Goal: Task Accomplishment & Management: Complete application form

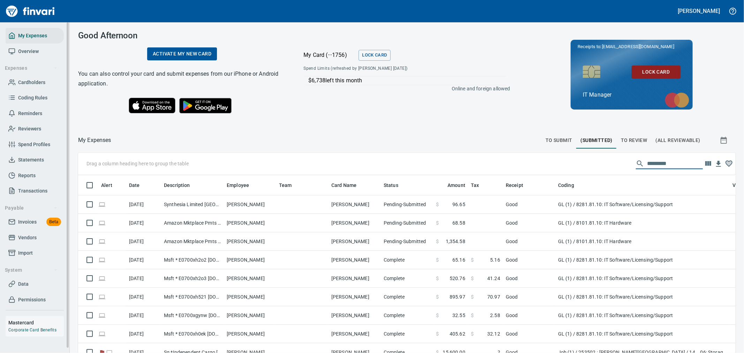
scroll to position [264, 640]
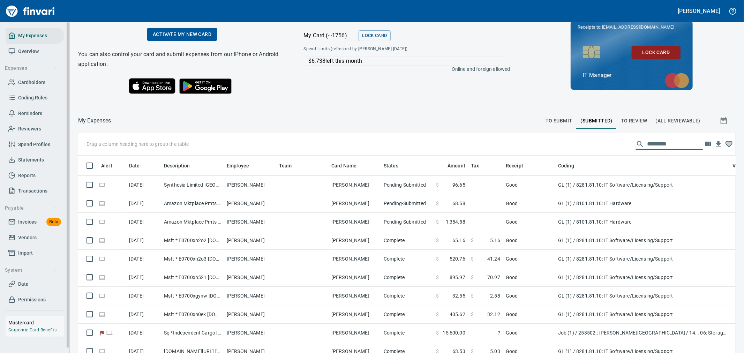
click at [30, 236] on span "Vendors" at bounding box center [27, 237] width 18 height 9
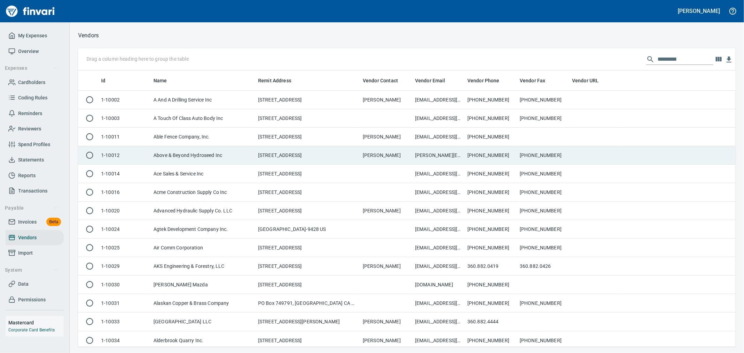
scroll to position [270, 646]
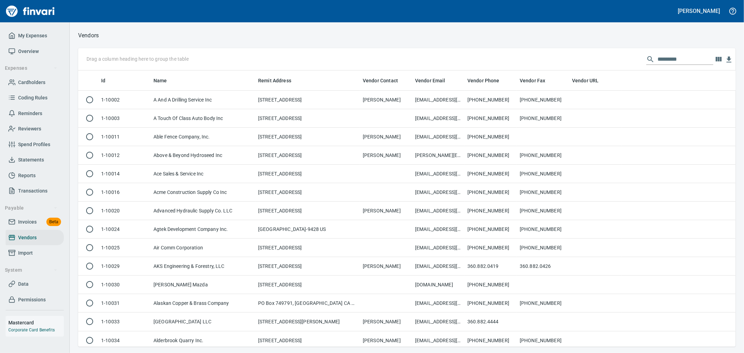
click at [660, 56] on input "text" at bounding box center [685, 59] width 56 height 11
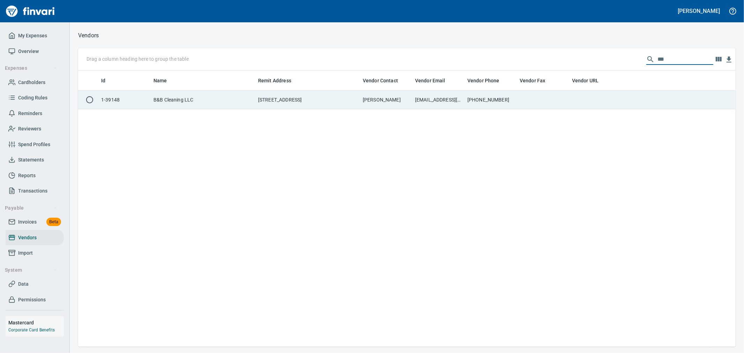
type input "***"
click at [597, 102] on td at bounding box center [595, 100] width 52 height 18
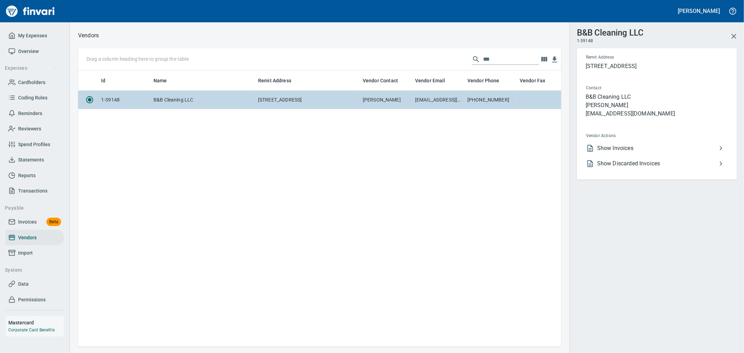
scroll to position [264, 477]
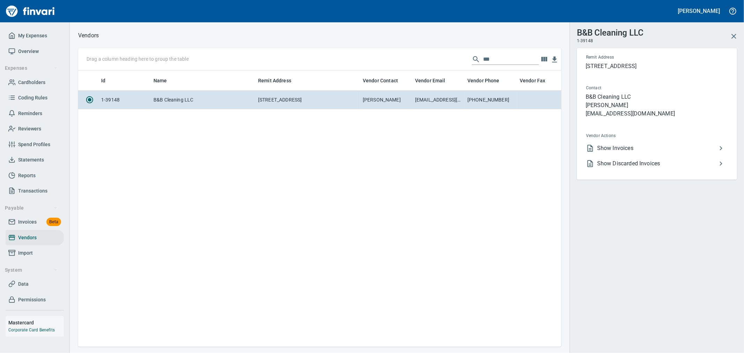
click at [628, 152] on span "Show Invoices" at bounding box center [657, 148] width 120 height 8
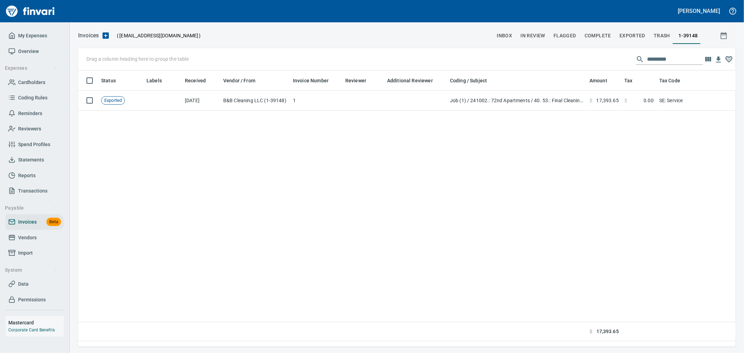
scroll to position [264, 651]
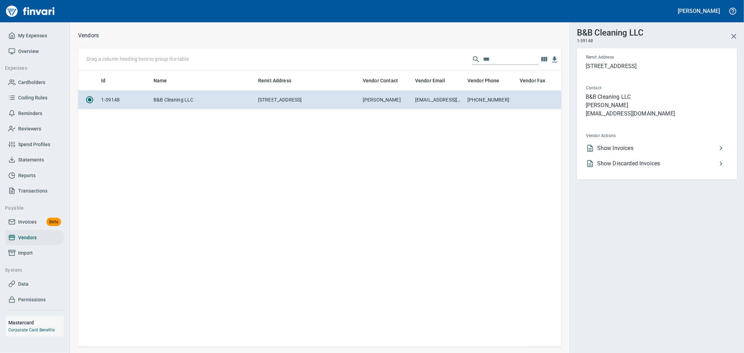
scroll to position [264, 477]
click at [630, 168] on span "Show Discarded Invoices" at bounding box center [657, 163] width 120 height 8
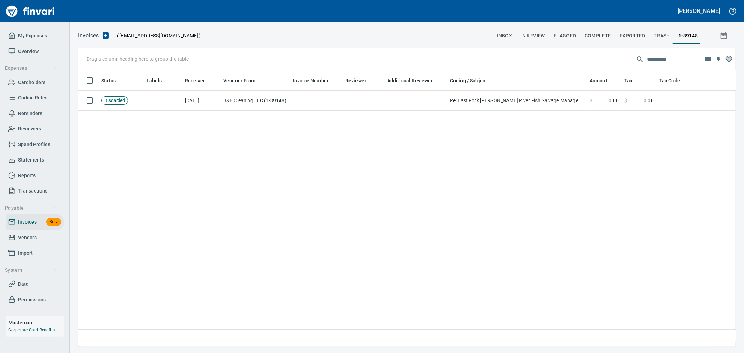
scroll to position [264, 651]
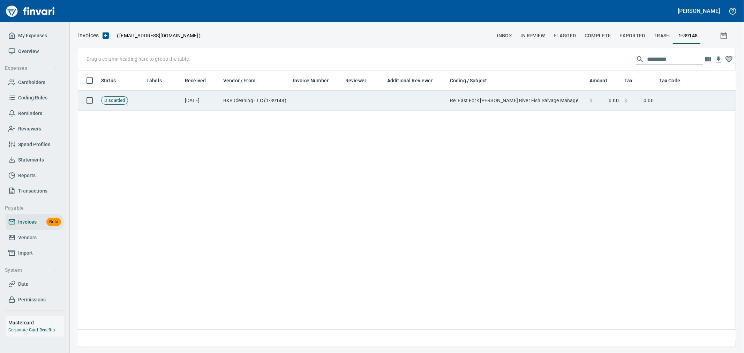
click at [601, 102] on span at bounding box center [600, 100] width 16 height 7
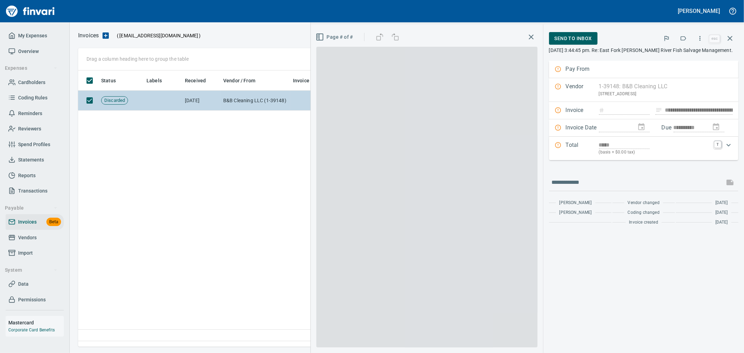
scroll to position [264, 651]
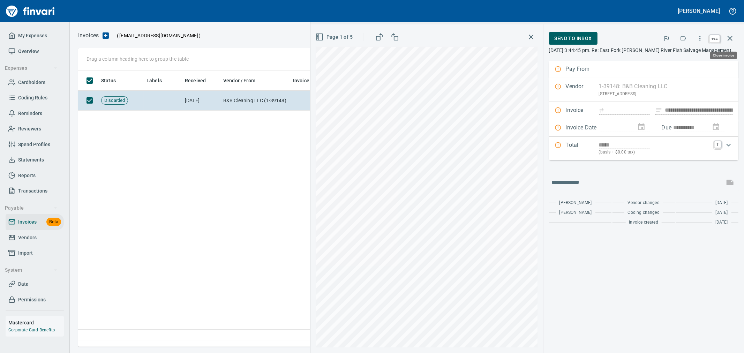
click at [732, 38] on icon "button" at bounding box center [729, 38] width 8 height 8
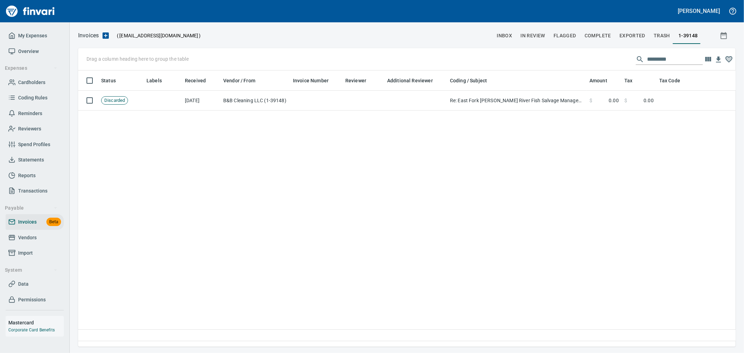
scroll to position [264, 651]
click at [535, 36] on span "In Review" at bounding box center [532, 35] width 25 height 9
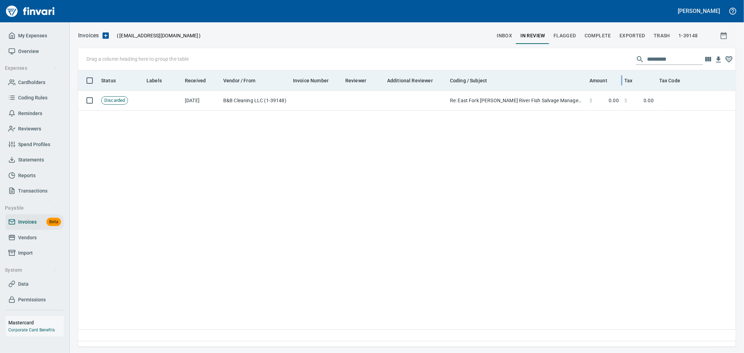
scroll to position [264, 651]
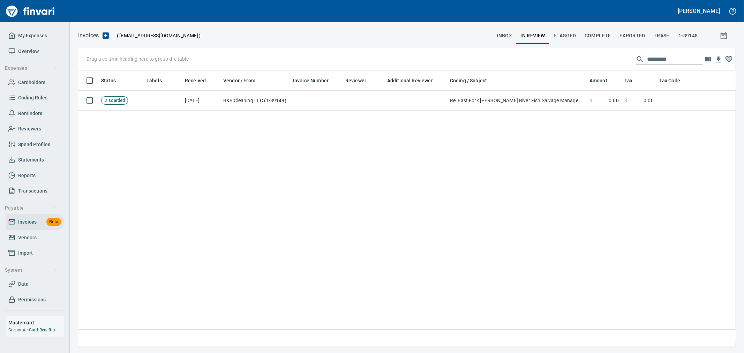
click at [657, 58] on input "text" at bounding box center [675, 59] width 56 height 11
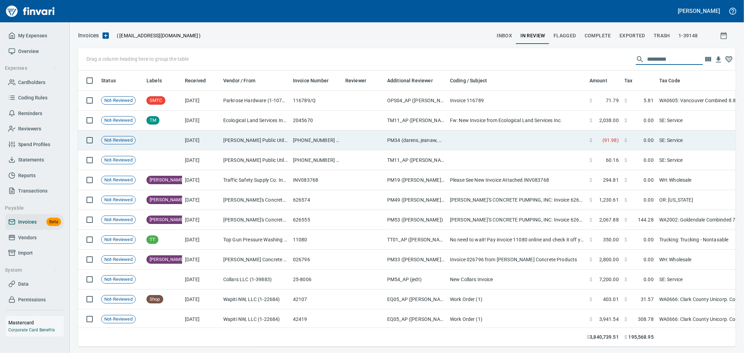
scroll to position [264, 646]
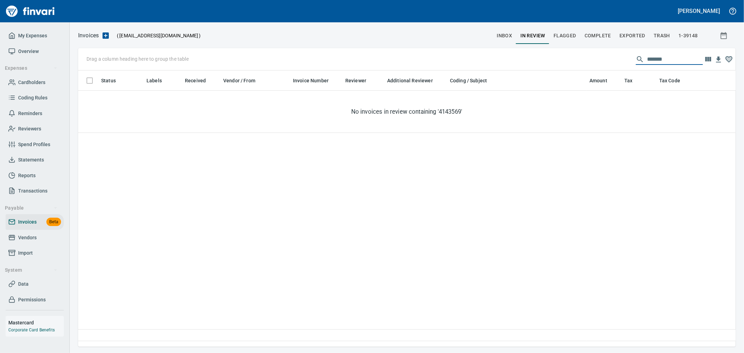
type input "********"
click at [594, 34] on span "Complete" at bounding box center [597, 35] width 26 height 9
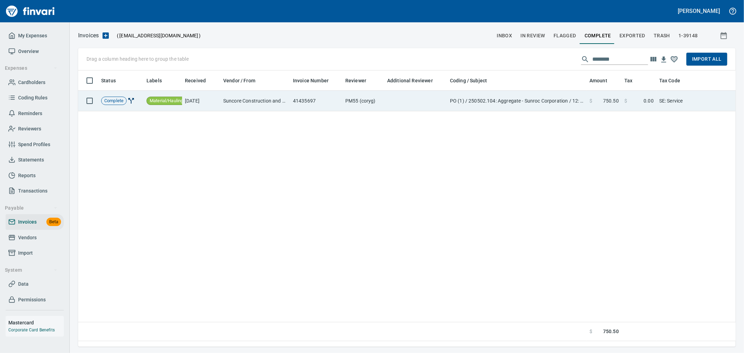
click at [467, 102] on td "PO (1) / 250502.104: Aggregate - Sunroc Corporation / 12: Pit Run 6" Minus + Bo…" at bounding box center [516, 101] width 139 height 21
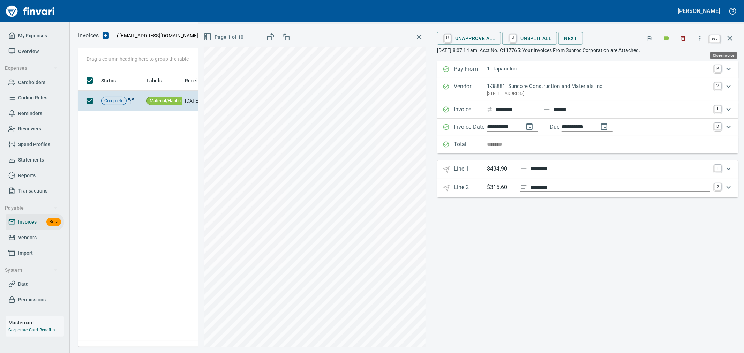
scroll to position [264, 651]
drag, startPoint x: 727, startPoint y: 38, endPoint x: 381, endPoint y: 78, distance: 349.2
click at [727, 38] on icon "button" at bounding box center [729, 38] width 8 height 8
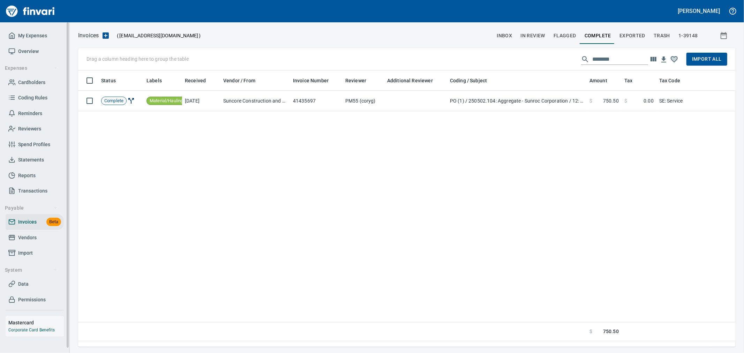
scroll to position [264, 651]
click at [25, 286] on span "Data" at bounding box center [23, 284] width 10 height 9
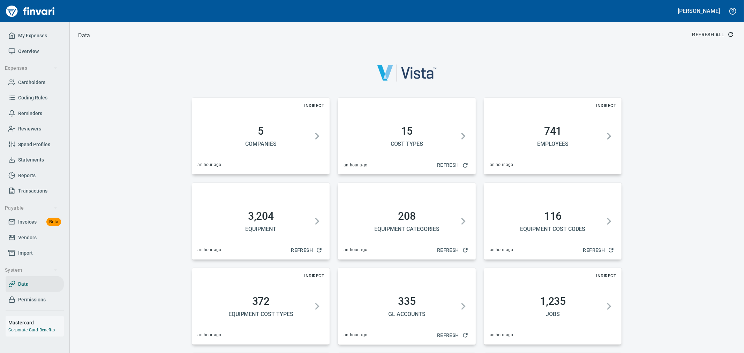
click at [715, 40] on button "Refresh All" at bounding box center [712, 34] width 46 height 13
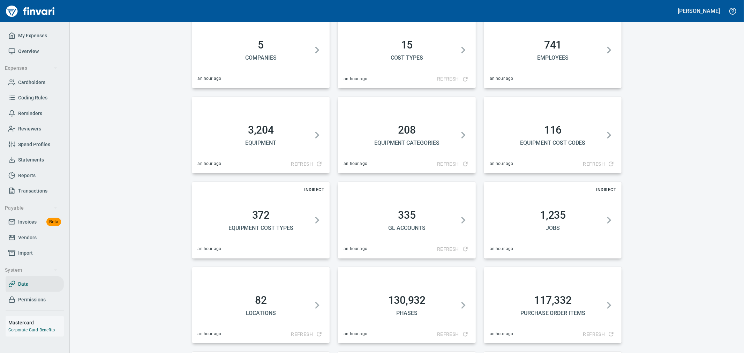
scroll to position [232, 0]
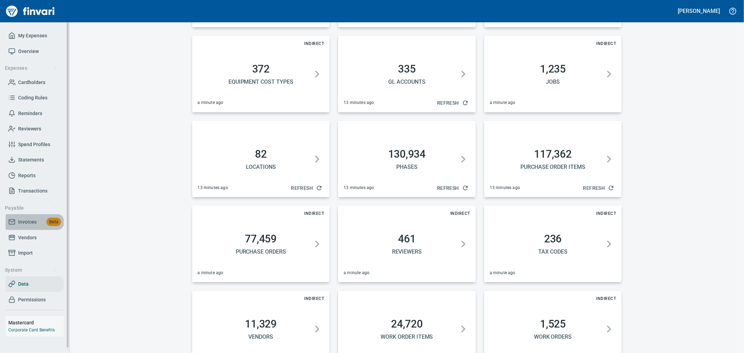
click at [32, 220] on span "Invoices" at bounding box center [27, 222] width 18 height 9
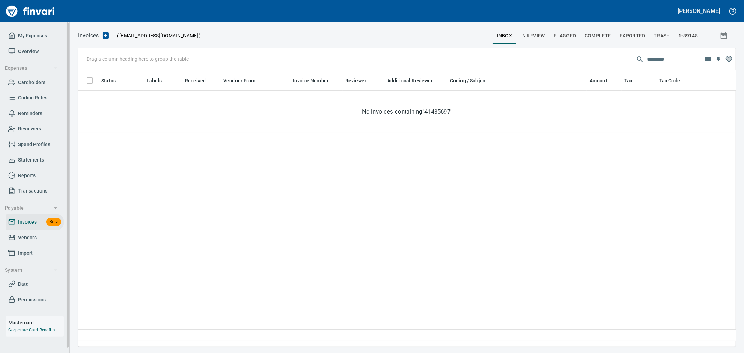
scroll to position [264, 651]
drag, startPoint x: 659, startPoint y: 62, endPoint x: 513, endPoint y: 69, distance: 146.2
click at [514, 69] on div "Drag a column heading here to group the table ********" at bounding box center [406, 59] width 657 height 22
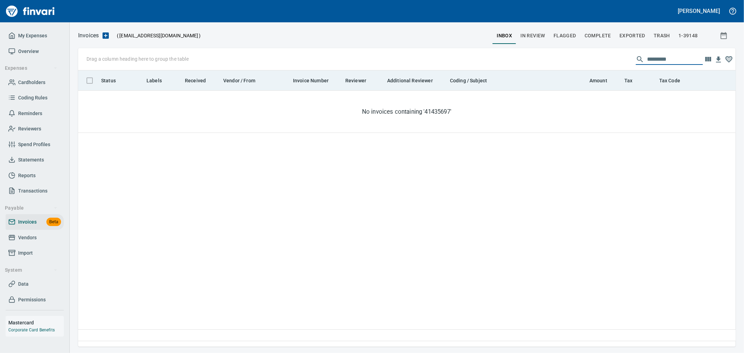
scroll to position [264, 646]
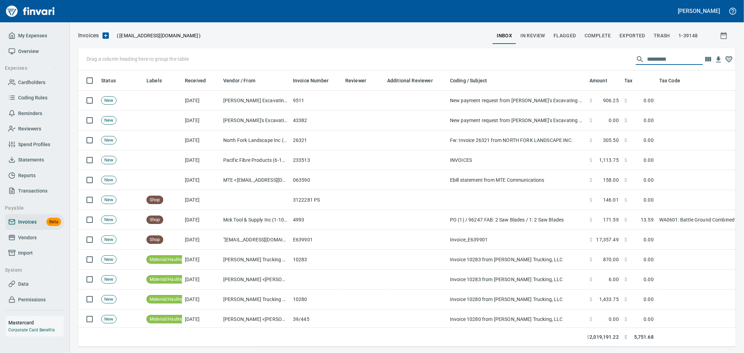
click at [658, 61] on input "text" at bounding box center [675, 59] width 56 height 11
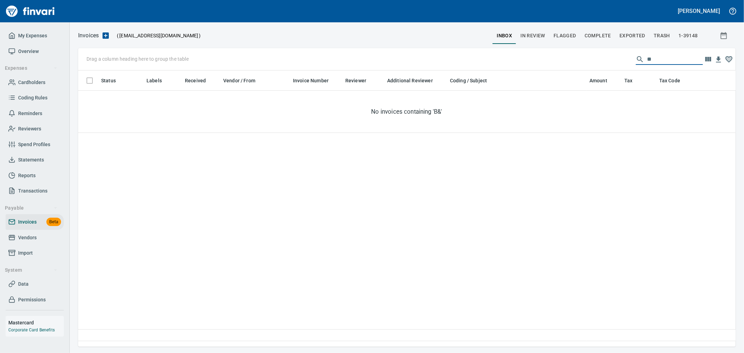
type input "***"
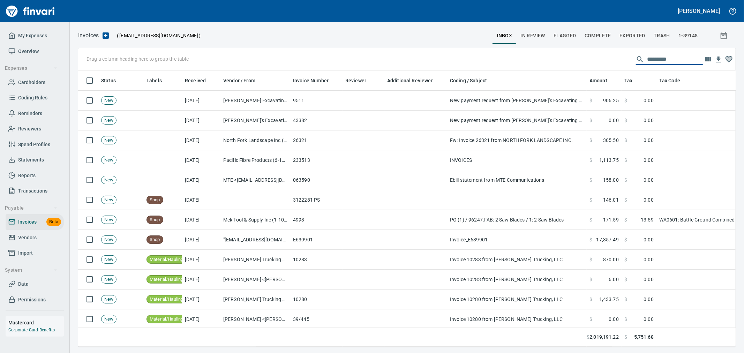
click at [538, 30] on button "In Review" at bounding box center [532, 35] width 33 height 17
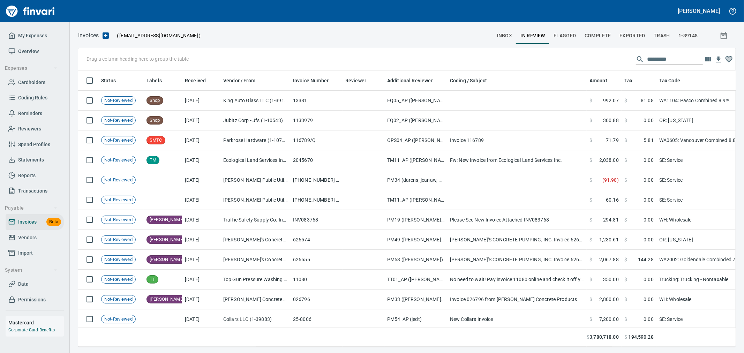
click at [661, 54] on input "text" at bounding box center [675, 59] width 56 height 11
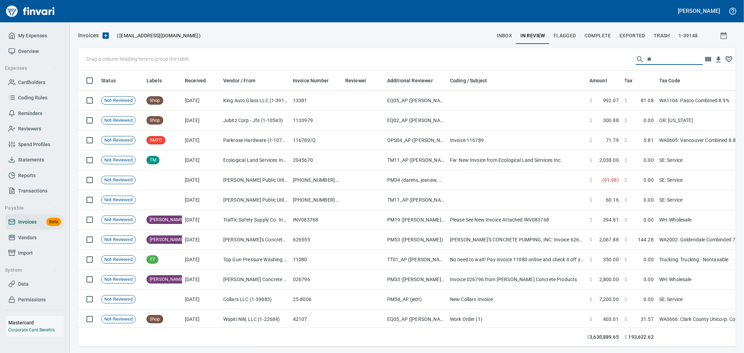
type input "***"
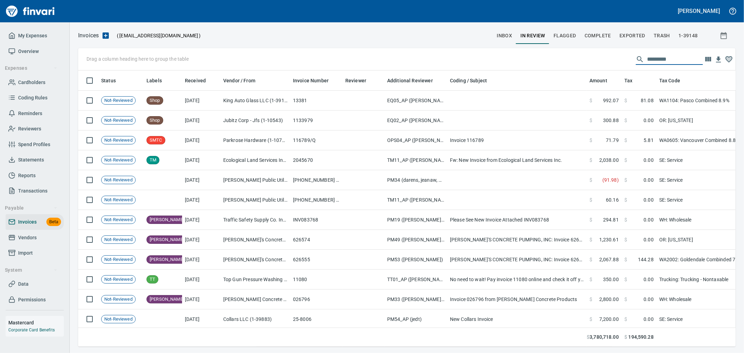
click at [506, 41] on button "inbox" at bounding box center [504, 35] width 24 height 17
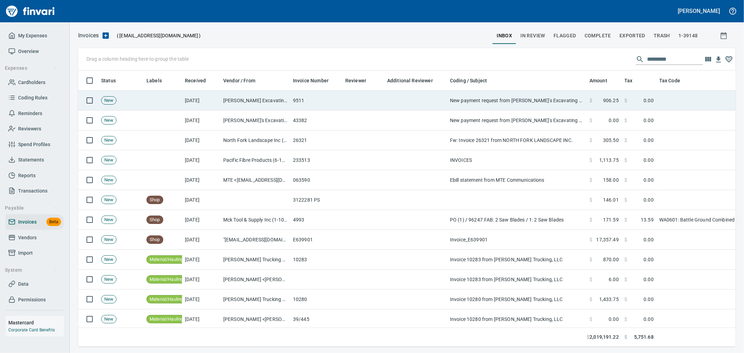
scroll to position [264, 646]
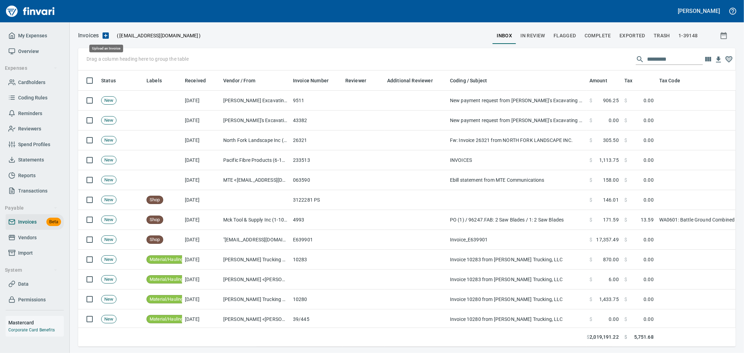
click at [108, 36] on icon "button" at bounding box center [105, 35] width 6 height 6
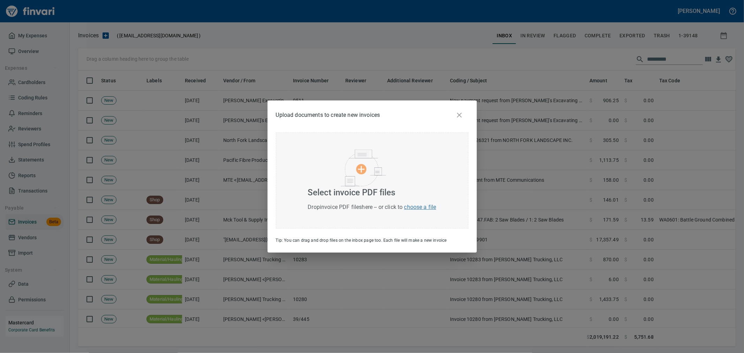
click at [359, 164] on img at bounding box center [363, 168] width 45 height 37
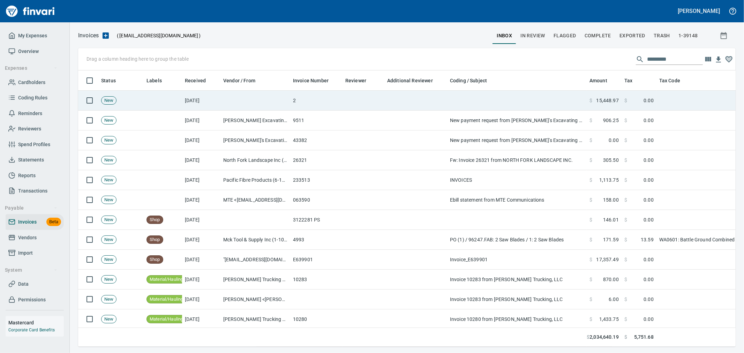
click at [267, 103] on td at bounding box center [255, 101] width 70 height 20
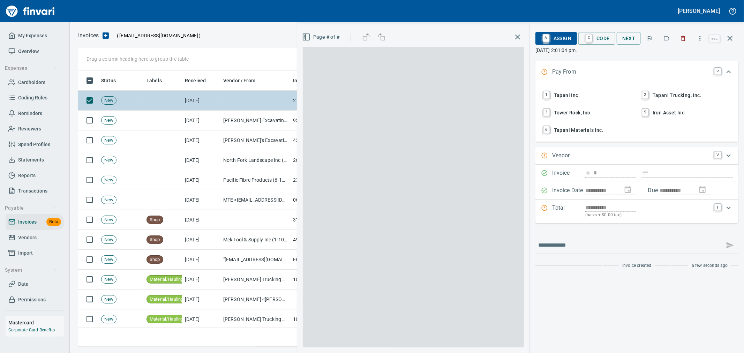
scroll to position [264, 645]
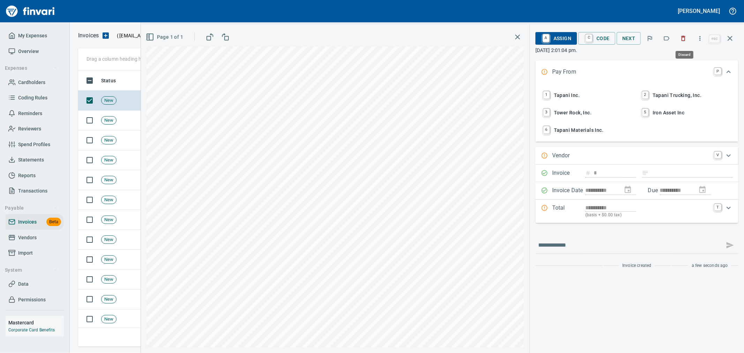
click at [684, 39] on icon "button" at bounding box center [682, 38] width 7 height 7
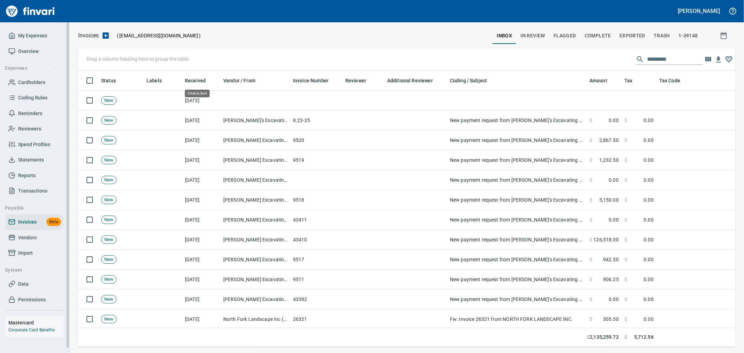
scroll to position [264, 646]
drag, startPoint x: 32, startPoint y: 85, endPoint x: 40, endPoint y: 86, distance: 8.1
click at [32, 85] on span "Cardholders" at bounding box center [31, 82] width 27 height 9
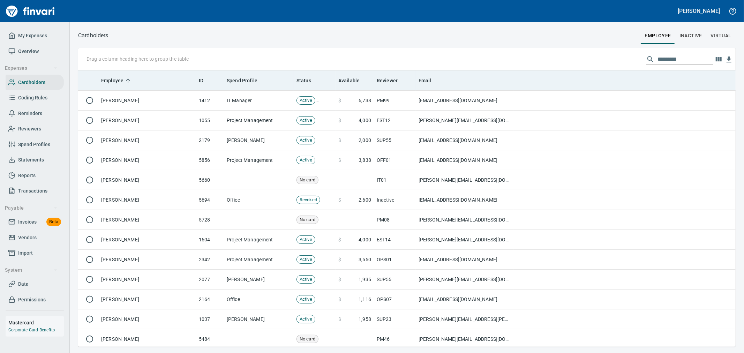
scroll to position [270, 646]
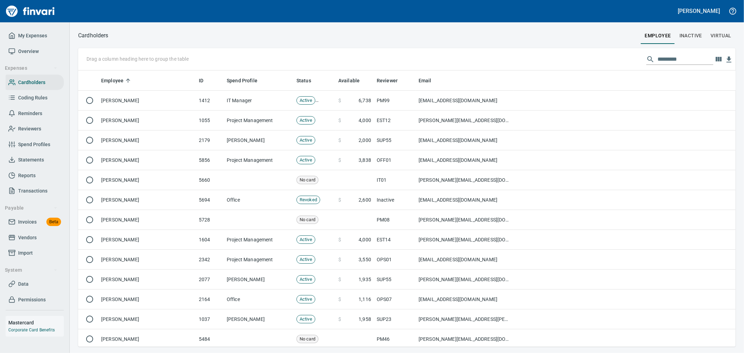
click at [663, 58] on input "text" at bounding box center [685, 59] width 56 height 11
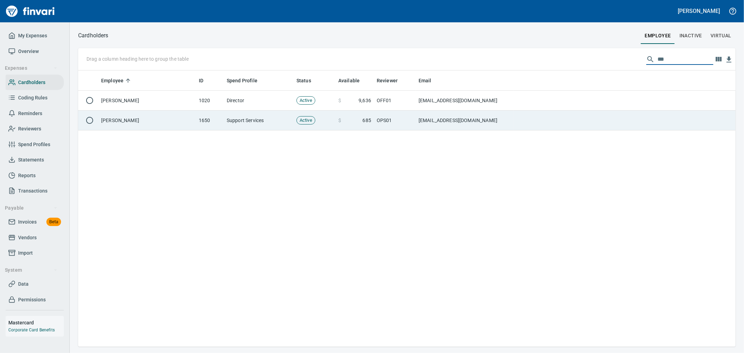
type input "***"
click at [398, 123] on td "OPS01" at bounding box center [395, 120] width 42 height 20
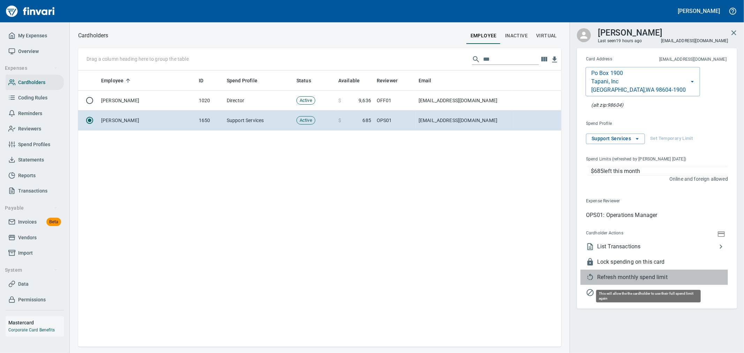
click at [638, 277] on span "Refresh monthly spend limit" at bounding box center [662, 277] width 131 height 8
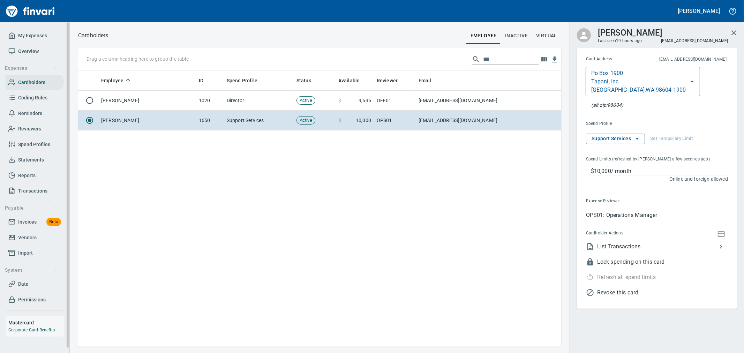
drag, startPoint x: 26, startPoint y: 221, endPoint x: 29, endPoint y: 227, distance: 6.5
click at [26, 221] on span "Invoices" at bounding box center [27, 222] width 18 height 9
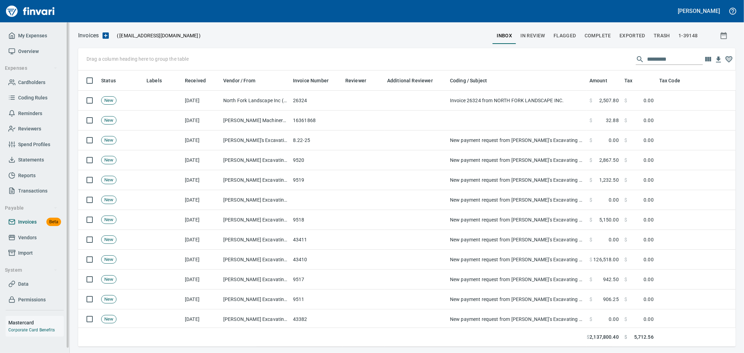
scroll to position [264, 646]
click at [532, 37] on span "In Review" at bounding box center [532, 35] width 25 height 9
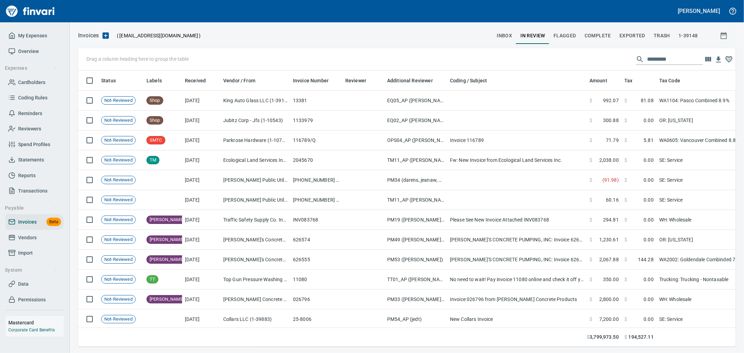
click at [660, 58] on input "text" at bounding box center [675, 59] width 56 height 11
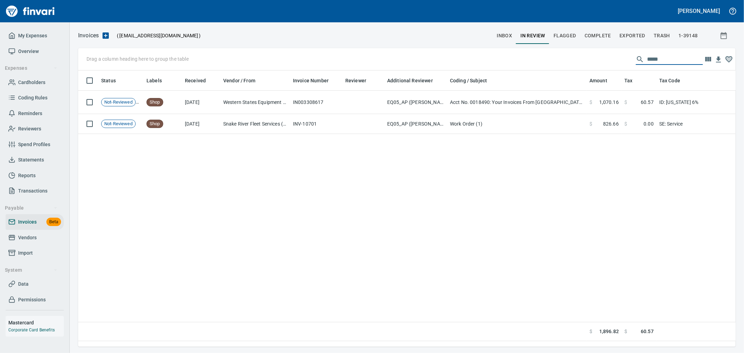
type input "*****"
click at [658, 124] on td "SE: Service" at bounding box center [699, 124] width 87 height 20
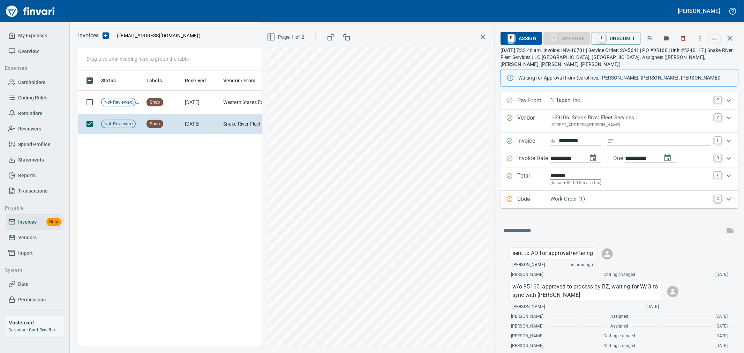
click at [581, 195] on p "Work Order (1)" at bounding box center [630, 199] width 160 height 8
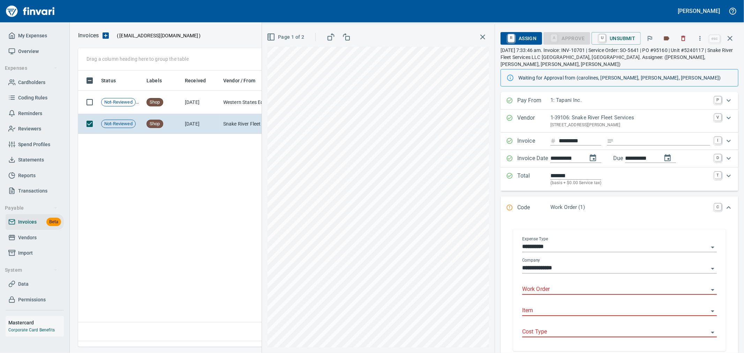
click at [570, 284] on input "Work Order" at bounding box center [615, 289] width 186 height 10
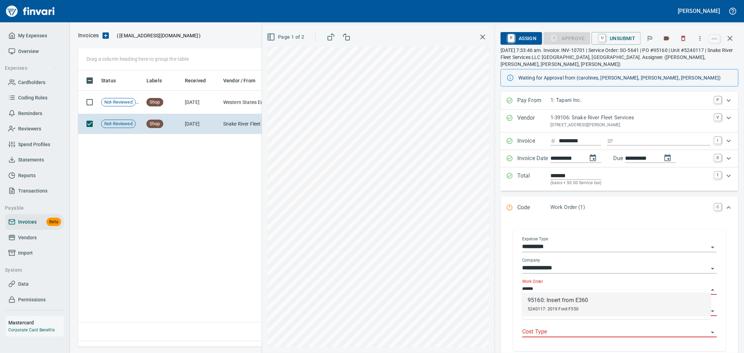
scroll to position [264, 651]
click at [586, 297] on div "95160: Insert from E360" at bounding box center [557, 300] width 60 height 8
type input "**********"
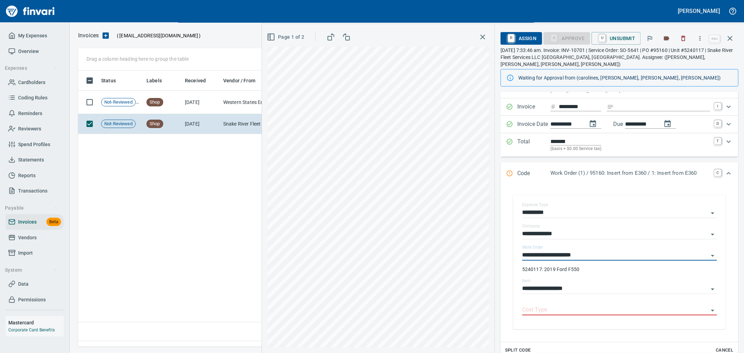
scroll to position [77, 0]
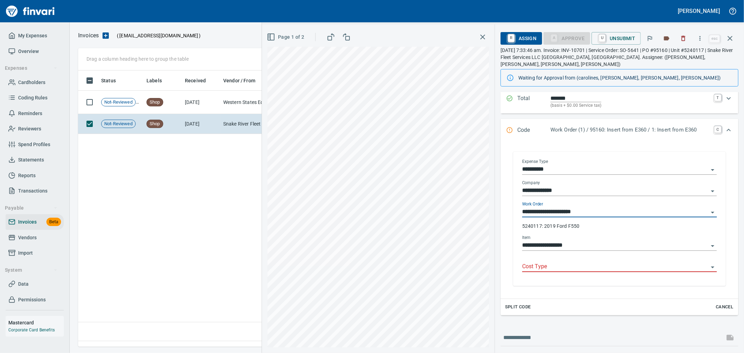
type input "**********"
click at [574, 264] on input "Cost Type" at bounding box center [615, 267] width 186 height 10
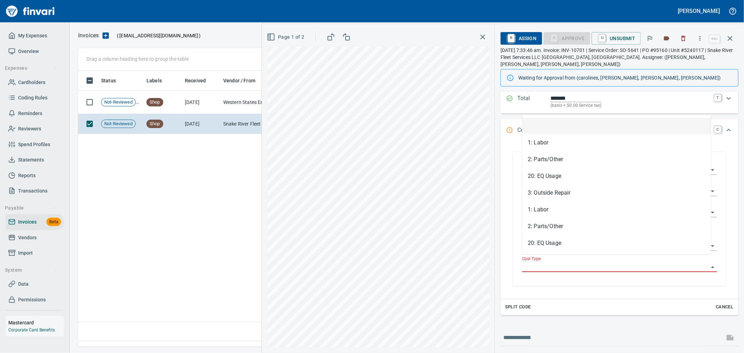
scroll to position [264, 651]
click at [569, 159] on li "2: Parts/Other" at bounding box center [616, 159] width 189 height 17
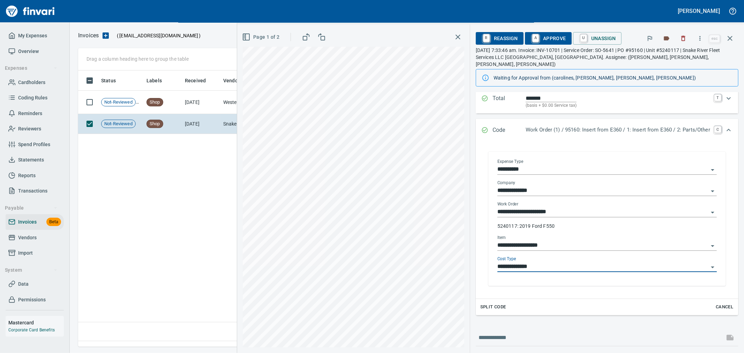
type input "**********"
click at [552, 42] on span "A Approve" at bounding box center [548, 38] width 36 height 12
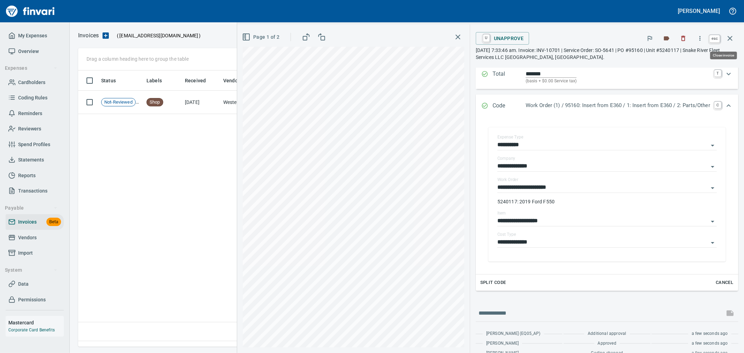
click at [729, 40] on icon "button" at bounding box center [729, 38] width 8 height 8
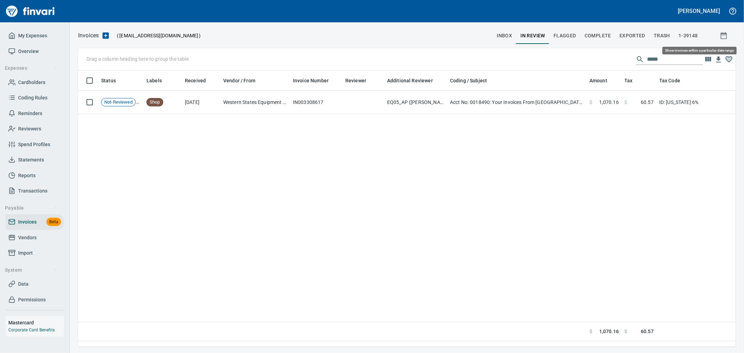
scroll to position [264, 651]
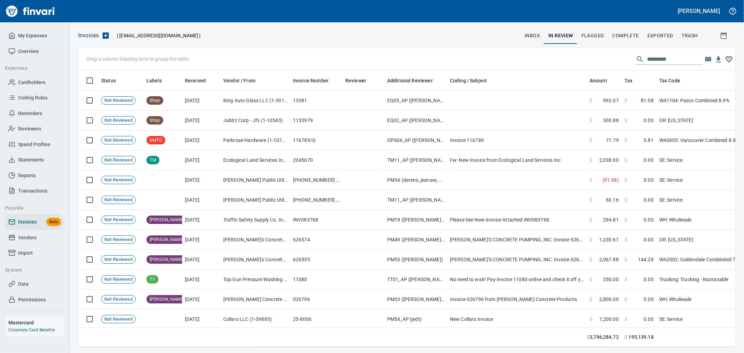
scroll to position [264, 646]
